Goal: Find specific page/section: Find specific page/section

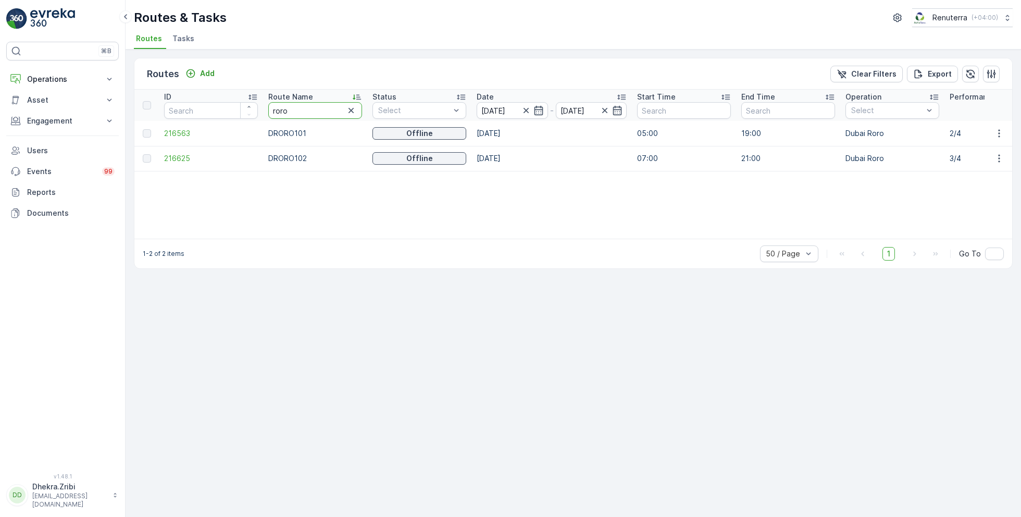
click at [271, 119] on th "Route Name [PERSON_NAME]" at bounding box center [315, 105] width 104 height 31
type input "r"
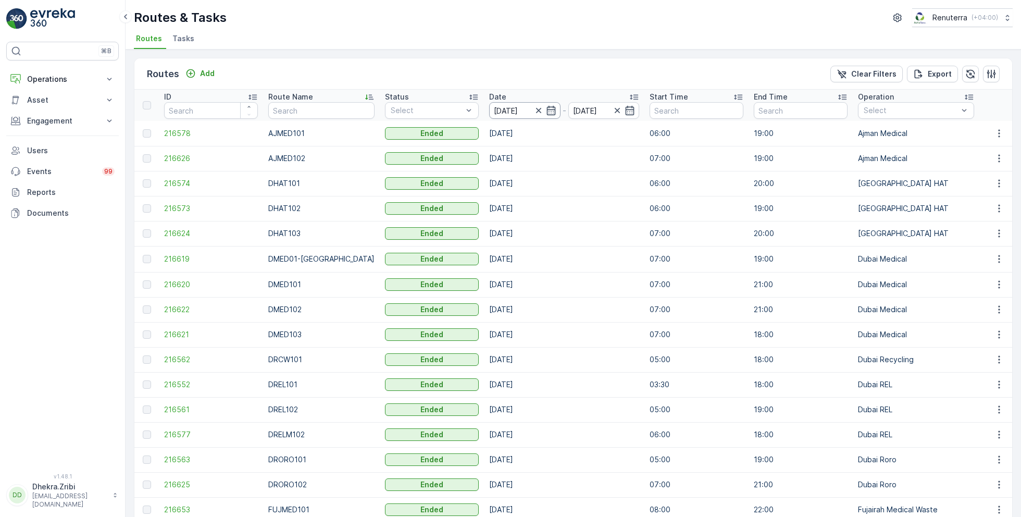
click at [514, 110] on input "[DATE]" at bounding box center [524, 110] width 71 height 17
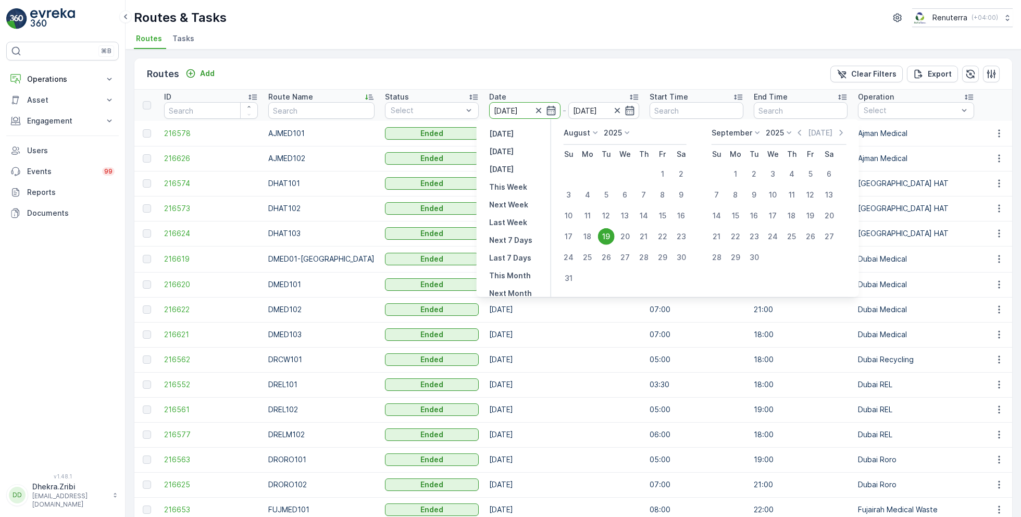
click at [601, 234] on div "19" at bounding box center [606, 236] width 17 height 17
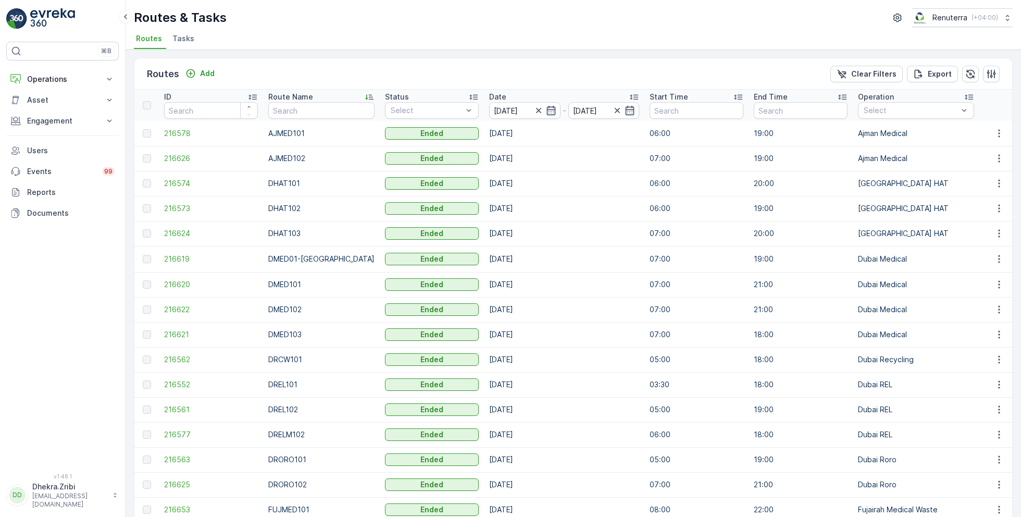
scroll to position [0, 23]
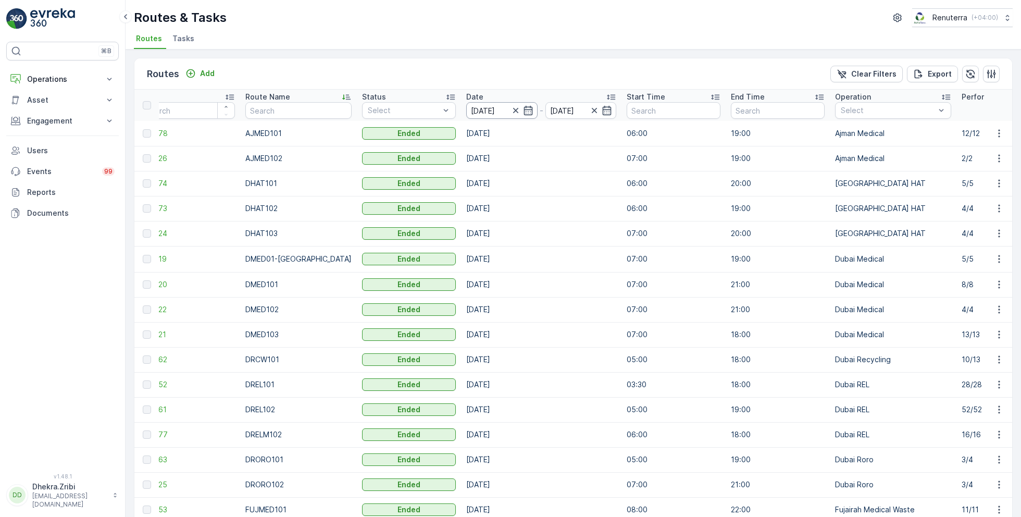
click at [497, 106] on input "[DATE]" at bounding box center [501, 110] width 71 height 17
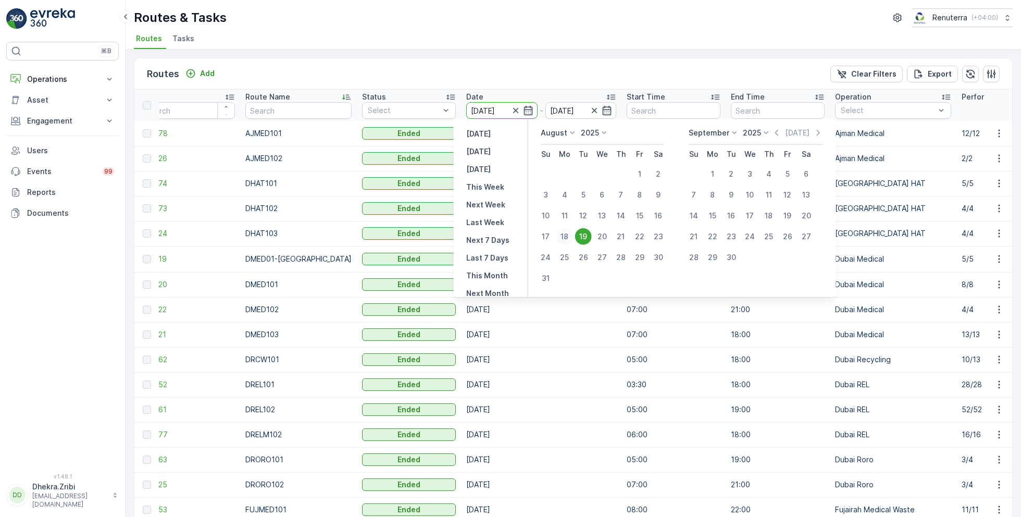
click at [573, 239] on button "18" at bounding box center [565, 236] width 19 height 19
type input "[DATE]"
click at [580, 239] on div "19" at bounding box center [583, 236] width 17 height 17
click at [585, 235] on div "19" at bounding box center [583, 236] width 17 height 17
type input "[DATE]"
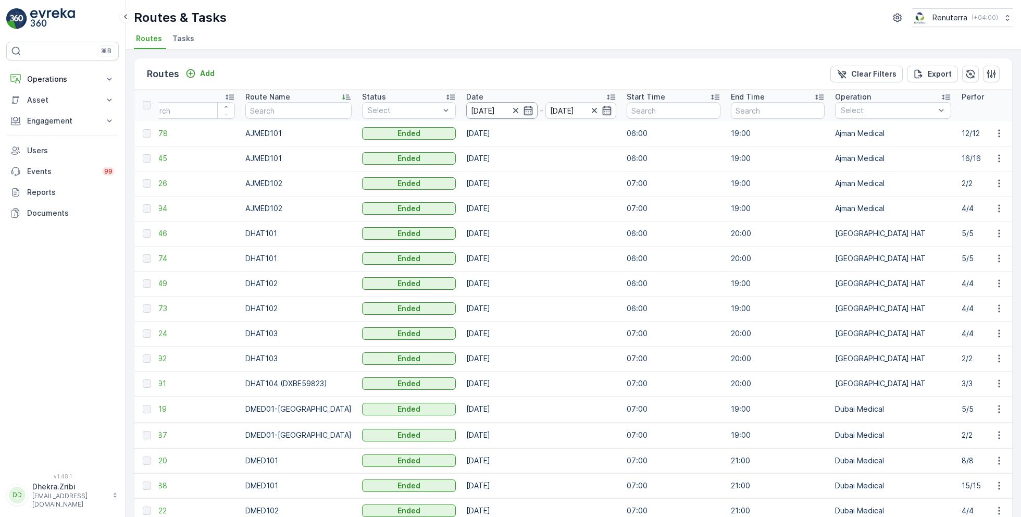
click at [490, 109] on input "[DATE]" at bounding box center [501, 110] width 71 height 17
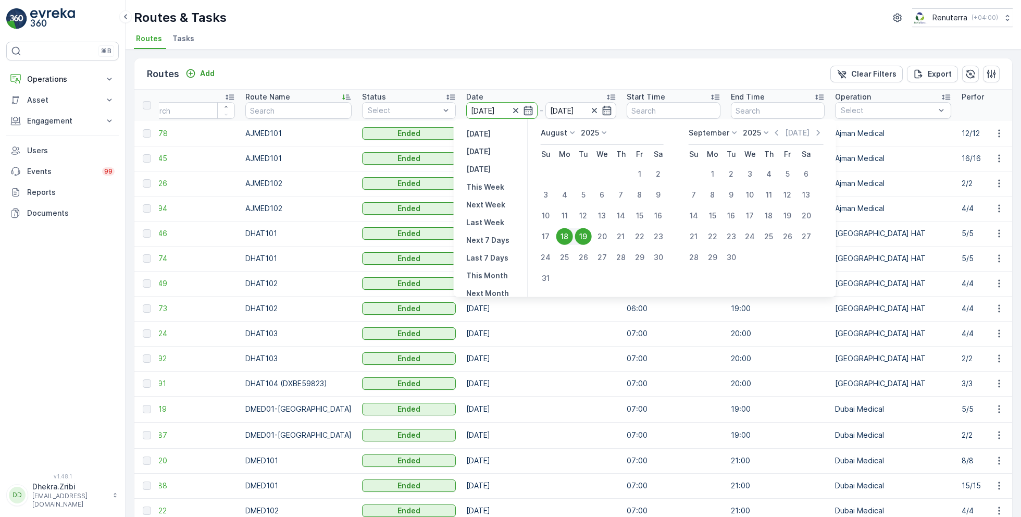
click at [583, 232] on div "19" at bounding box center [583, 236] width 17 height 17
type input "[DATE]"
click at [583, 232] on div "19" at bounding box center [583, 236] width 17 height 17
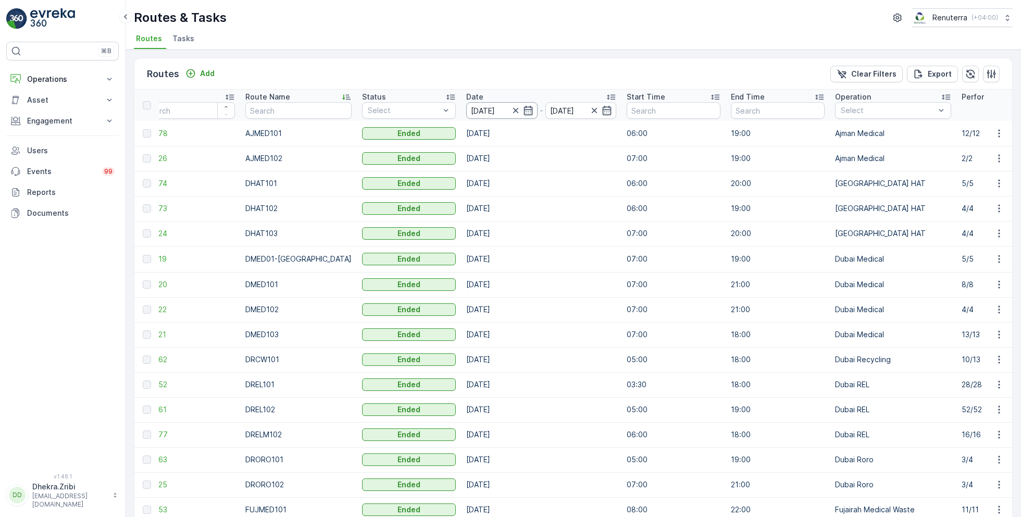
click at [485, 107] on input "[DATE]" at bounding box center [501, 110] width 71 height 17
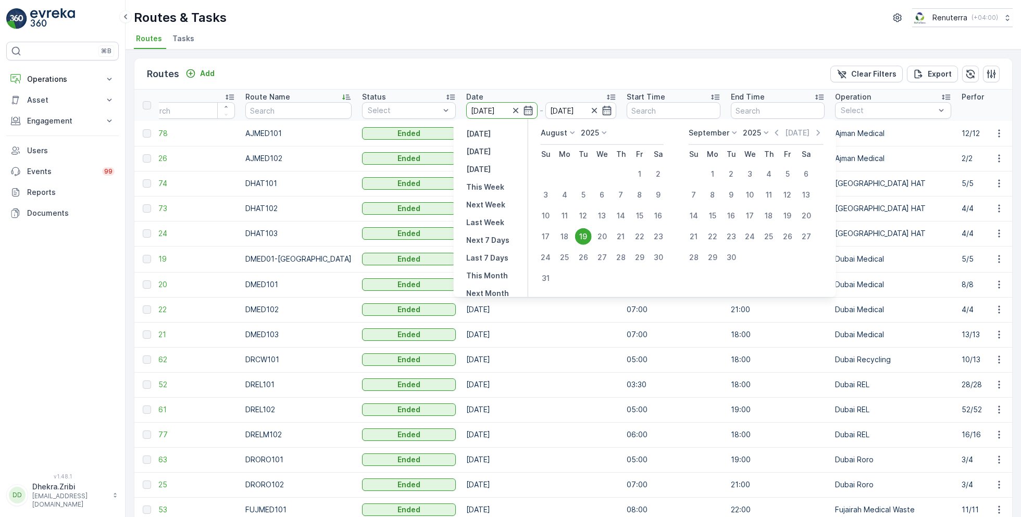
click at [578, 229] on div "19" at bounding box center [583, 236] width 17 height 17
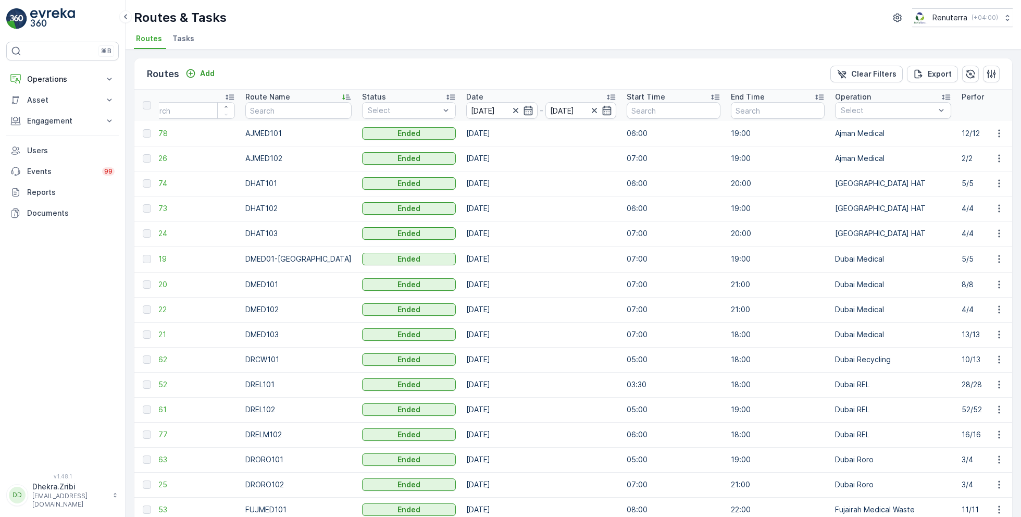
click at [432, 93] on div "Status" at bounding box center [409, 97] width 94 height 10
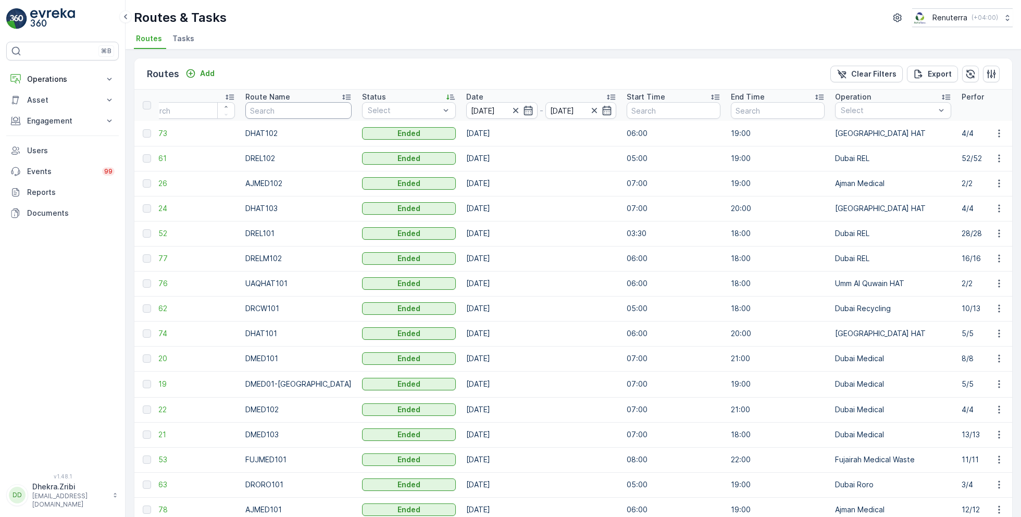
click at [298, 114] on input "text" at bounding box center [298, 110] width 106 height 17
type input "DREL"
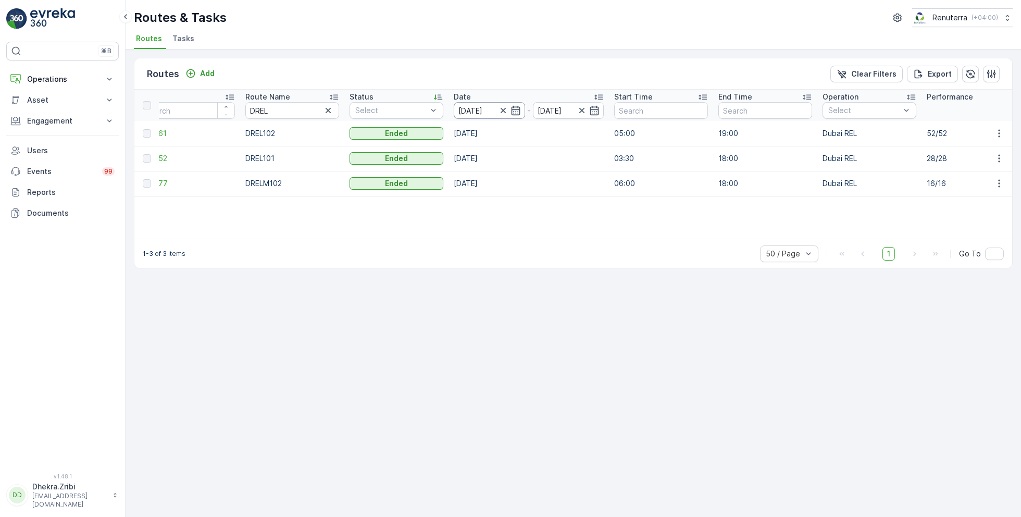
click at [479, 109] on input "[DATE]" at bounding box center [489, 110] width 71 height 17
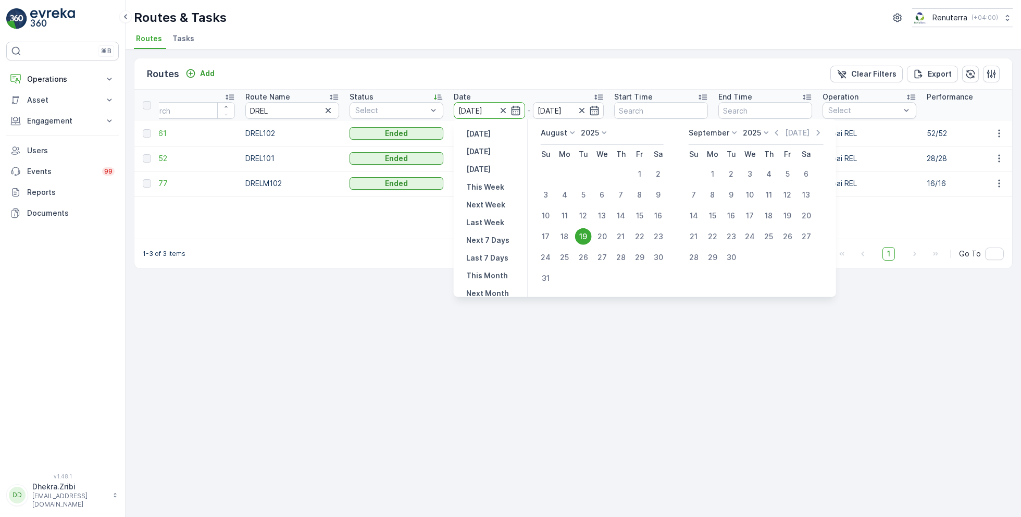
click at [581, 239] on div "19" at bounding box center [583, 236] width 17 height 17
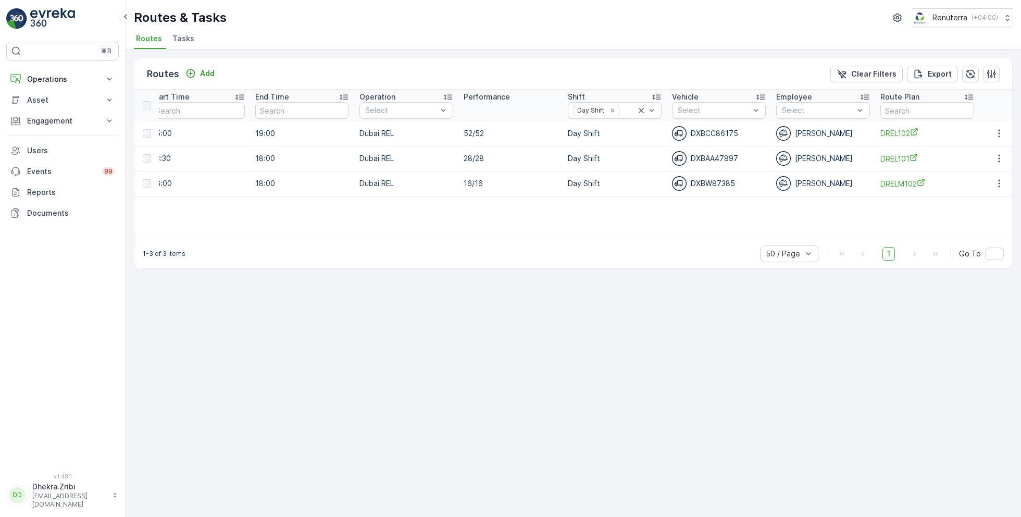
scroll to position [0, 519]
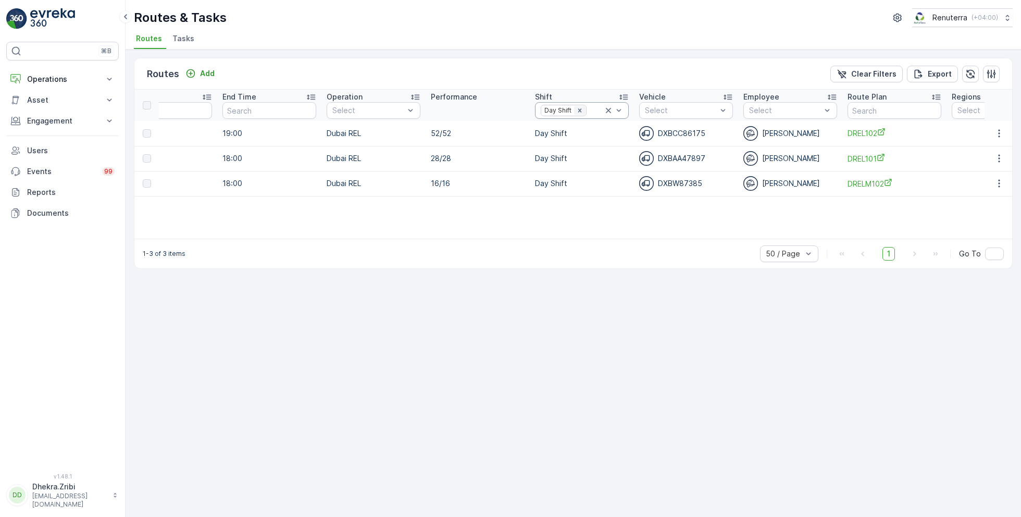
click at [576, 111] on icon "Remove Day Shift" at bounding box center [579, 110] width 7 height 7
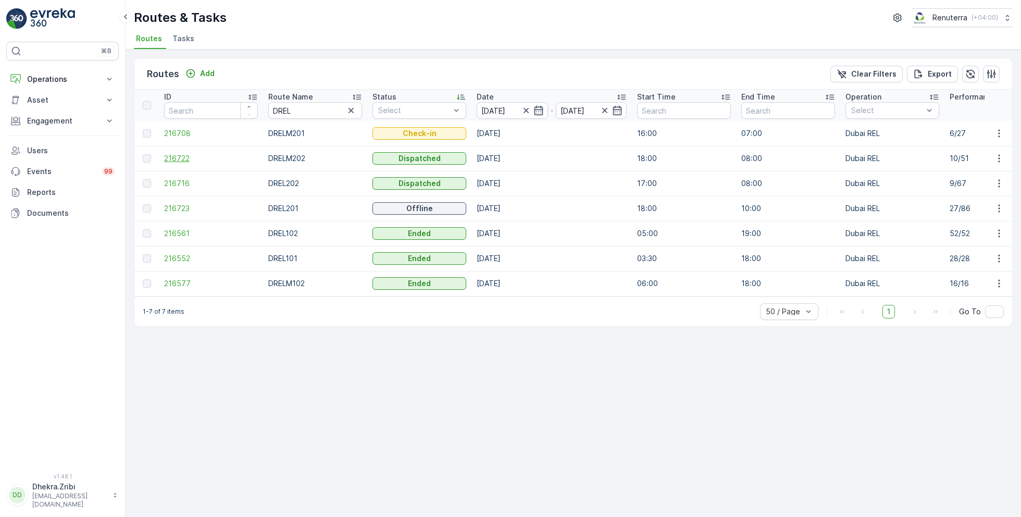
click at [180, 162] on span "216722" at bounding box center [211, 158] width 94 height 10
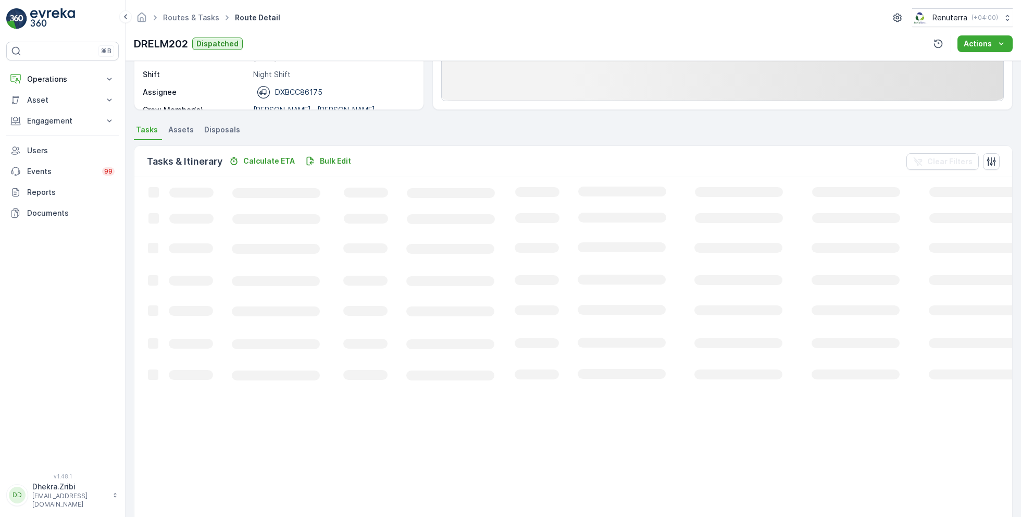
scroll to position [165, 0]
